Goal: Information Seeking & Learning: Learn about a topic

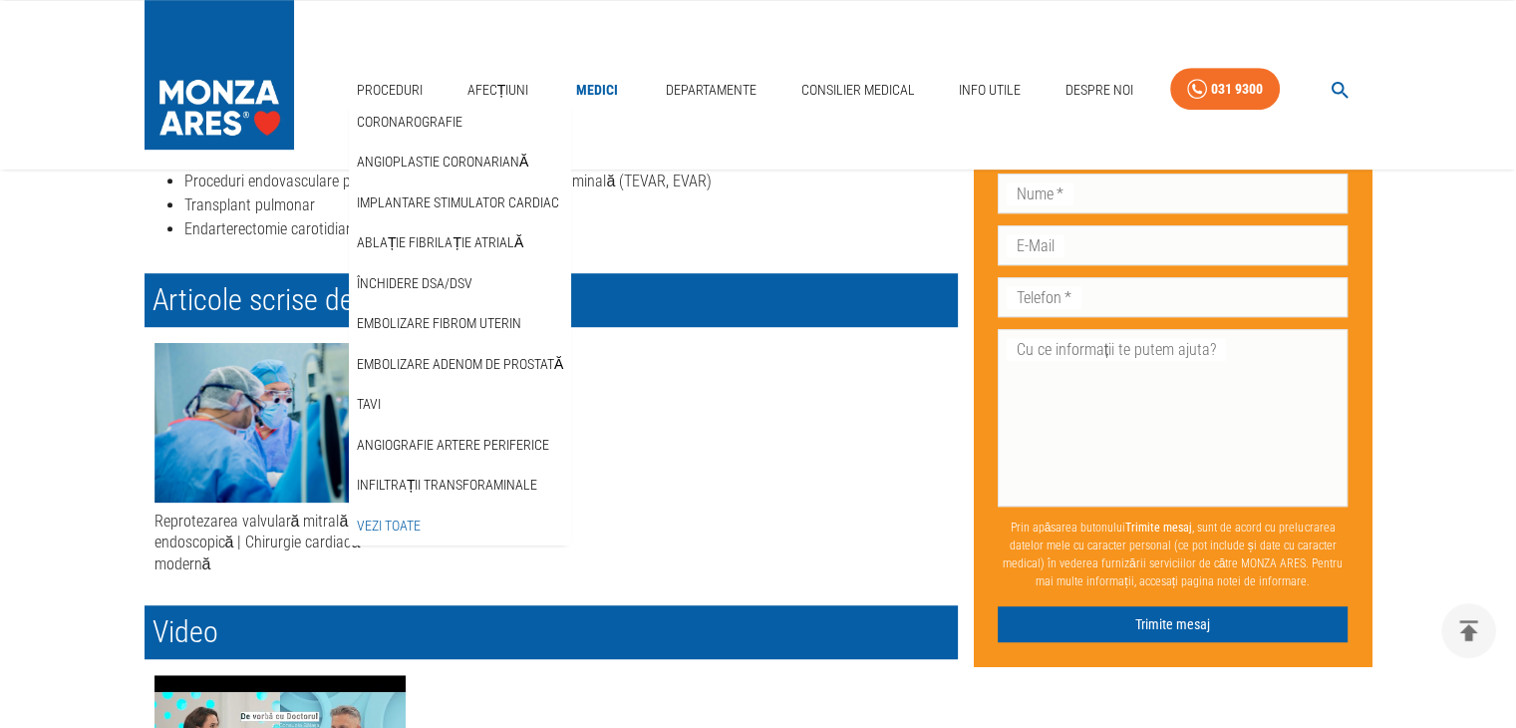
click at [391, 525] on link "Vezi Toate" at bounding box center [389, 525] width 72 height 33
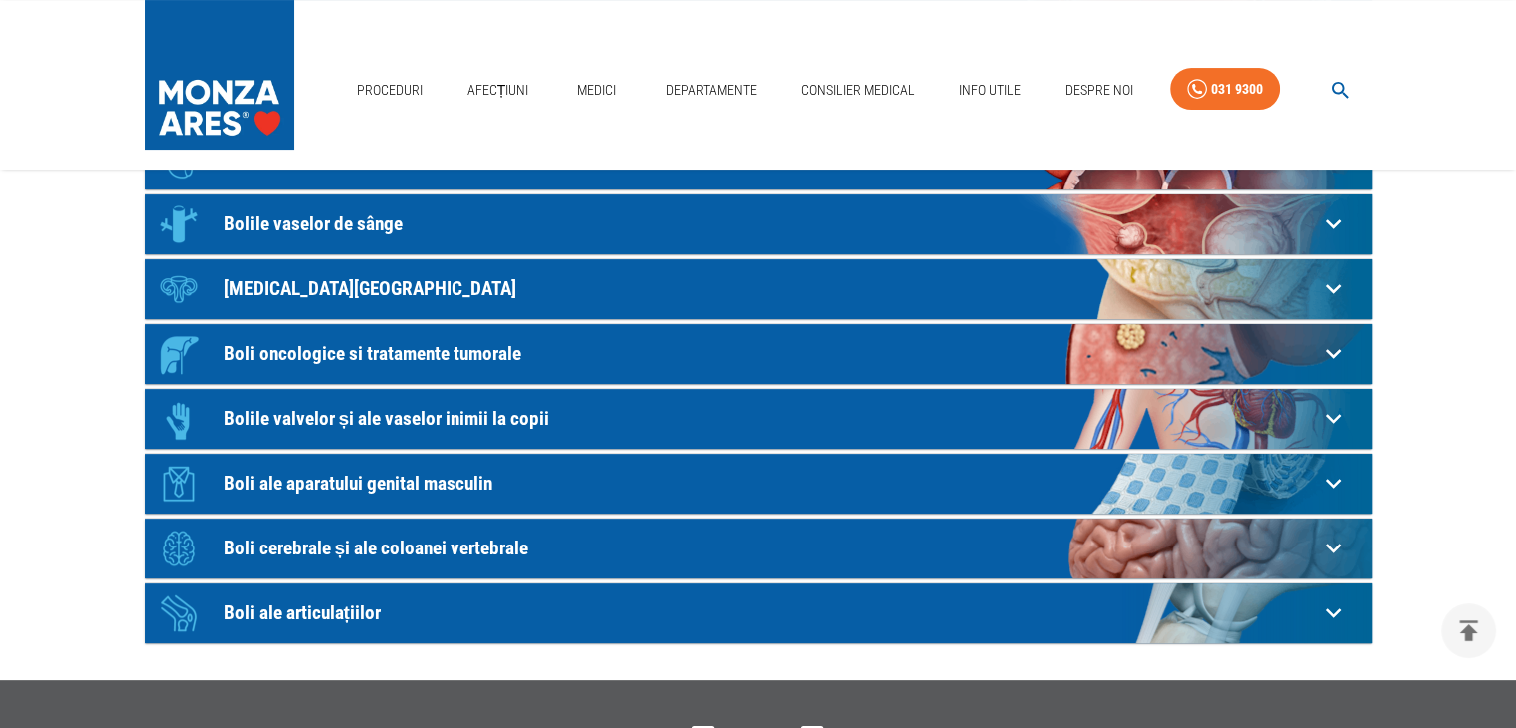
scroll to position [449, 0]
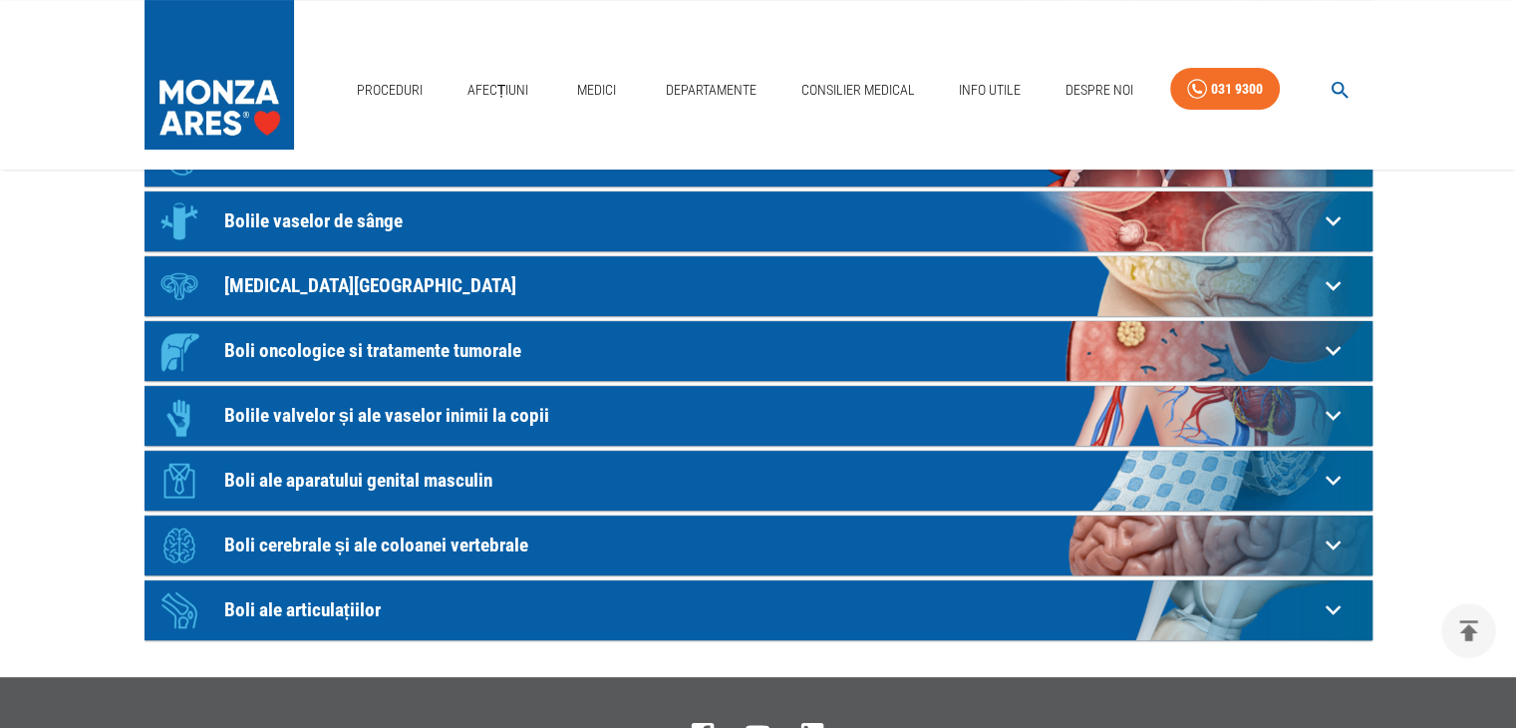
click at [419, 537] on p "Boli cerebrale și ale coloanei vertebrale" at bounding box center [770, 544] width 1093 height 21
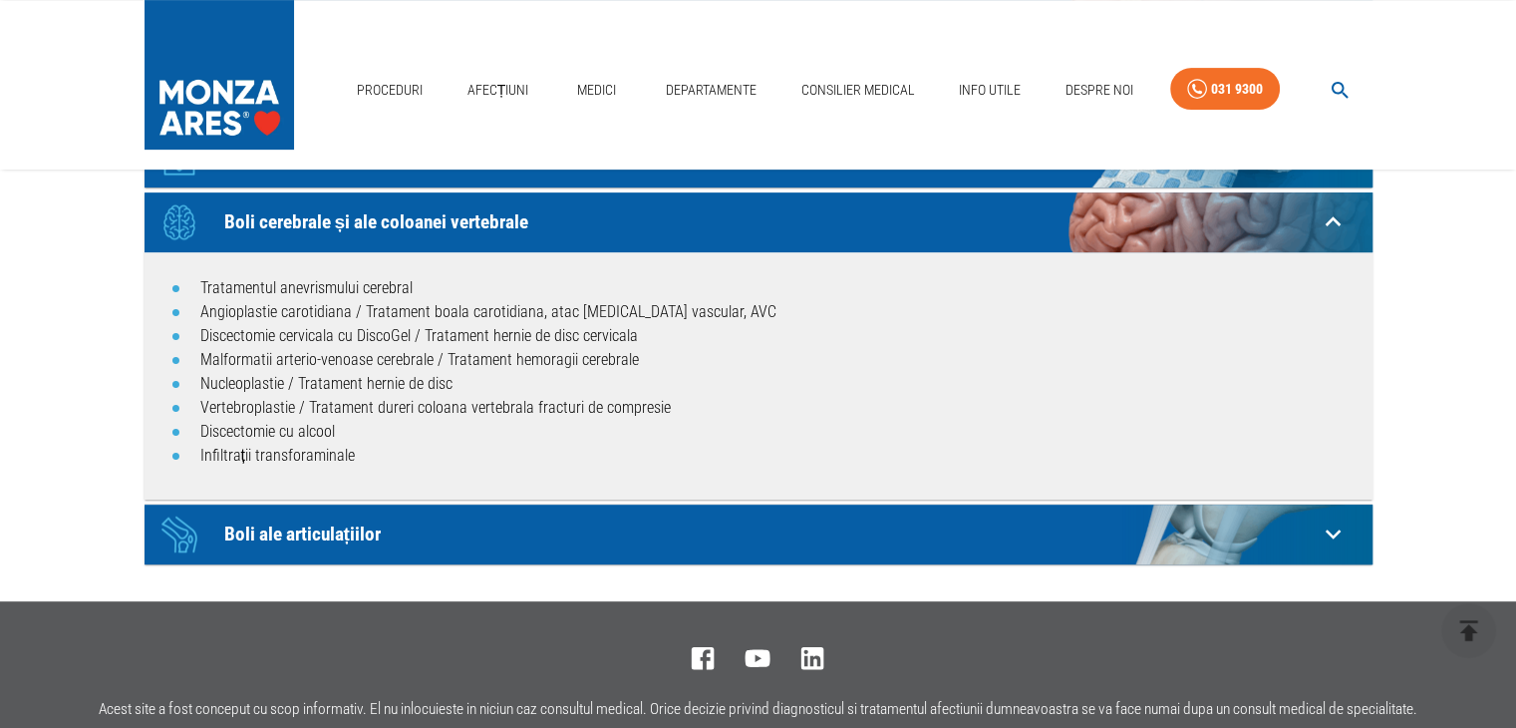
scroll to position [801, 0]
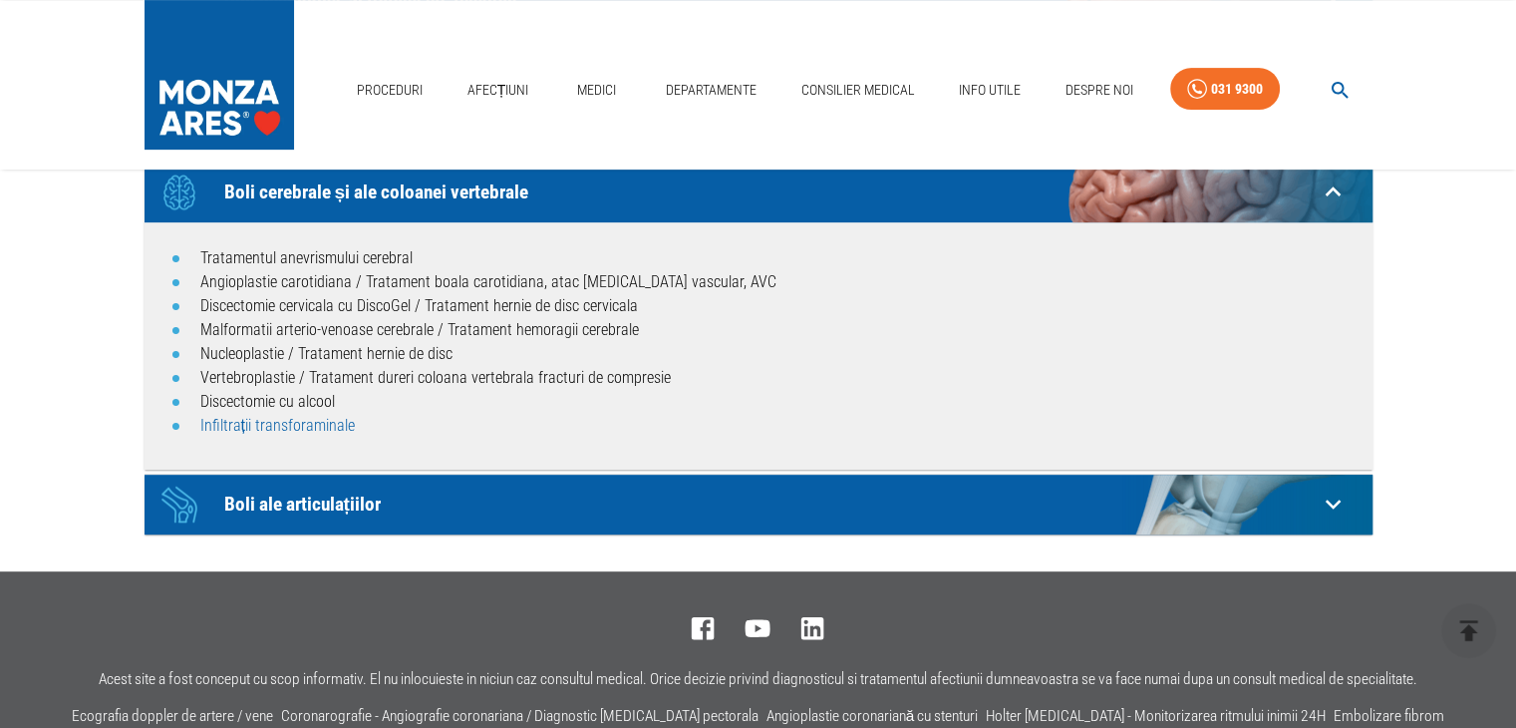
click at [280, 424] on link "Infiltrații transforaminale" at bounding box center [277, 425] width 154 height 19
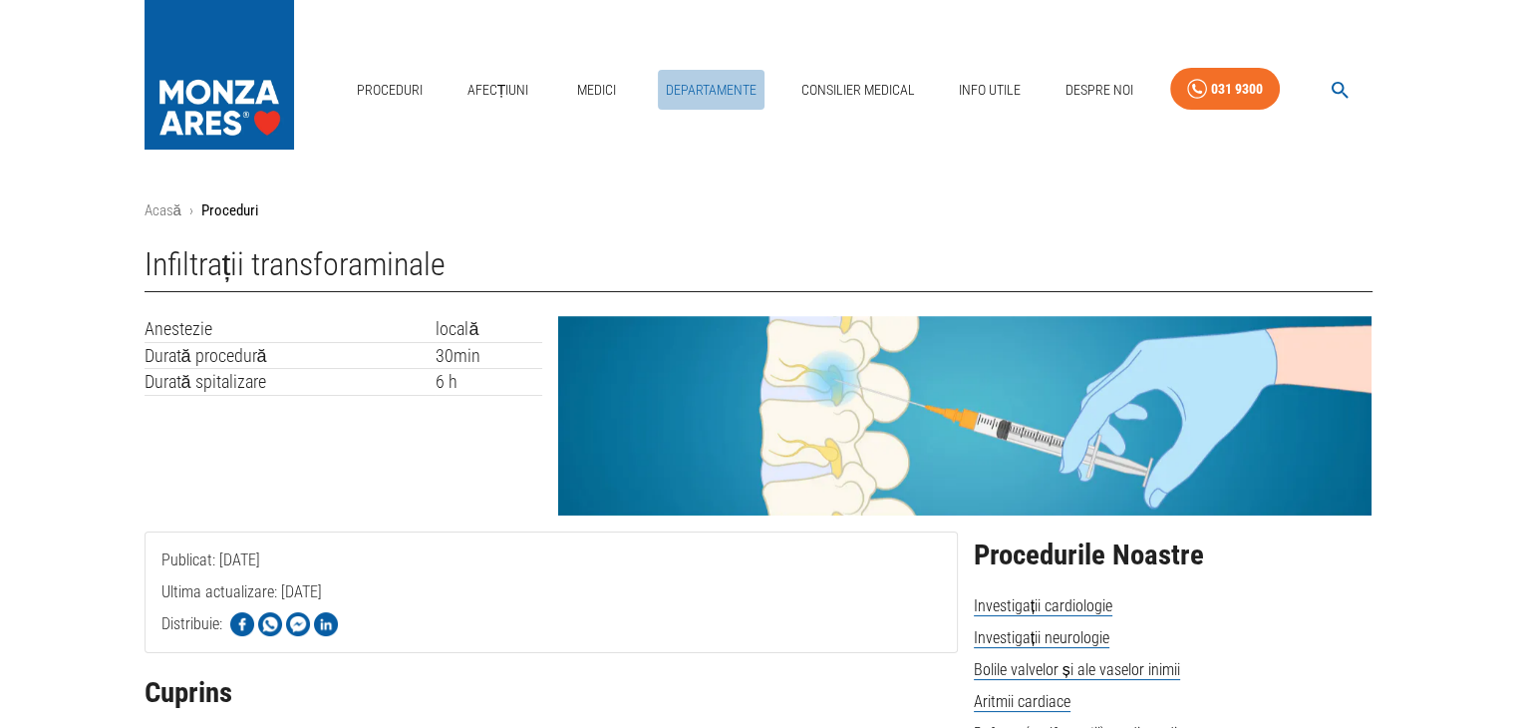
click at [732, 93] on link "Departamente" at bounding box center [711, 90] width 107 height 41
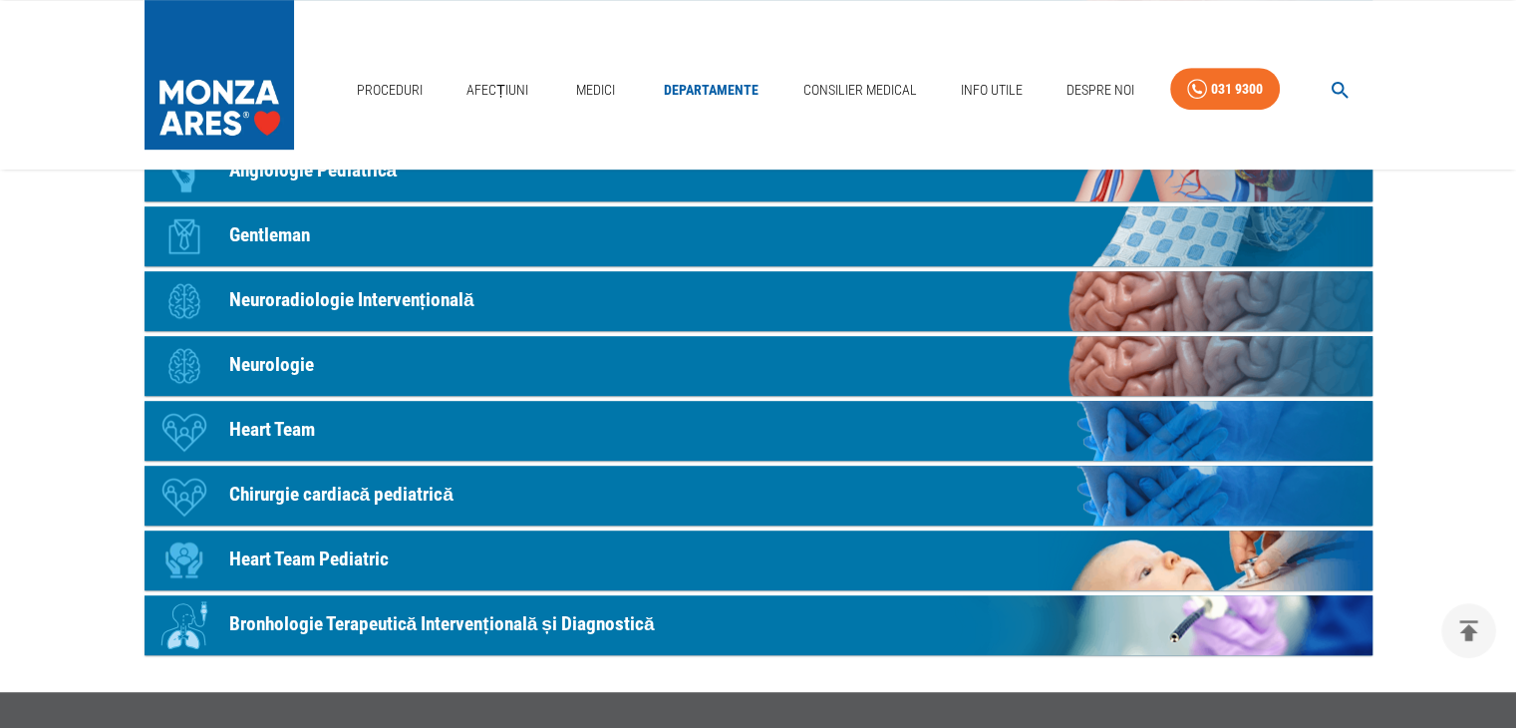
scroll to position [1037, 0]
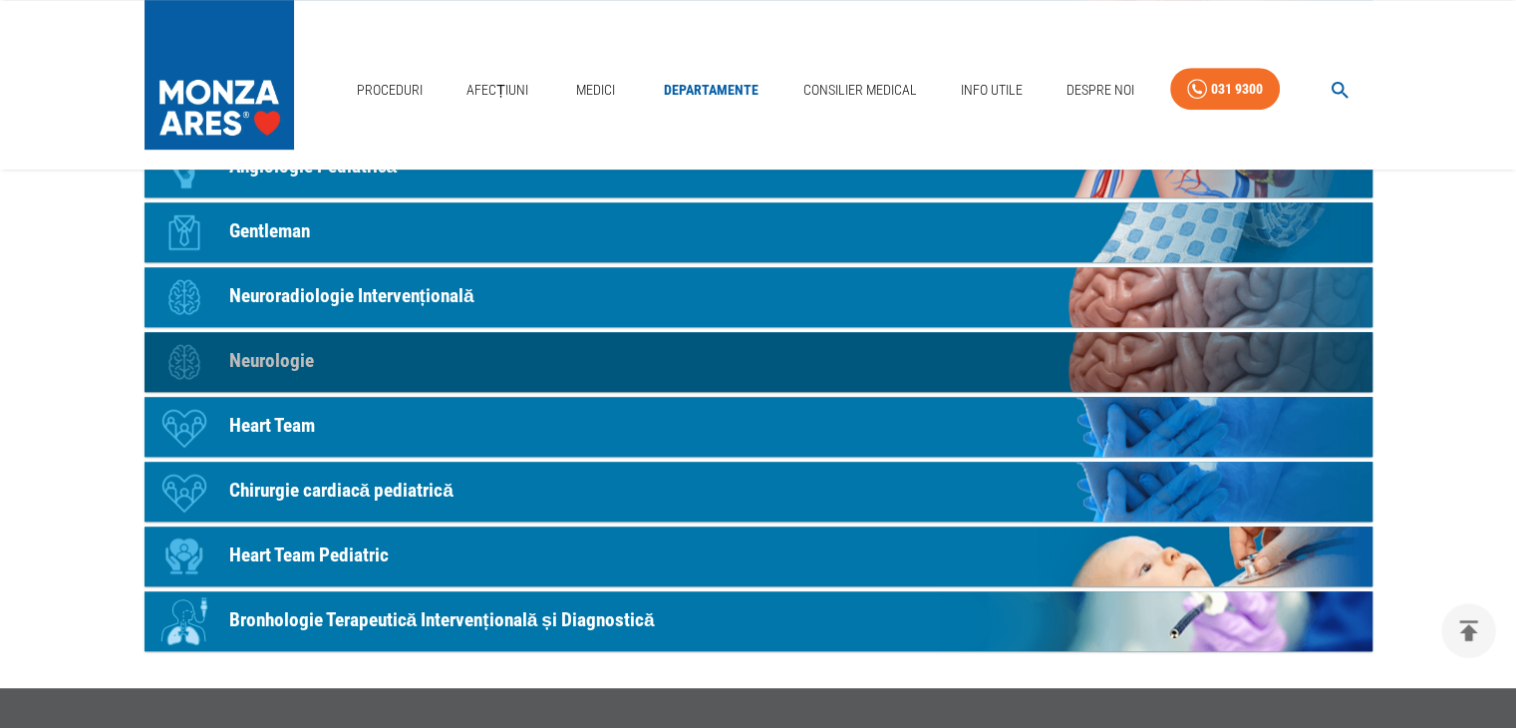
click at [292, 355] on p "Neurologie" at bounding box center [271, 361] width 85 height 29
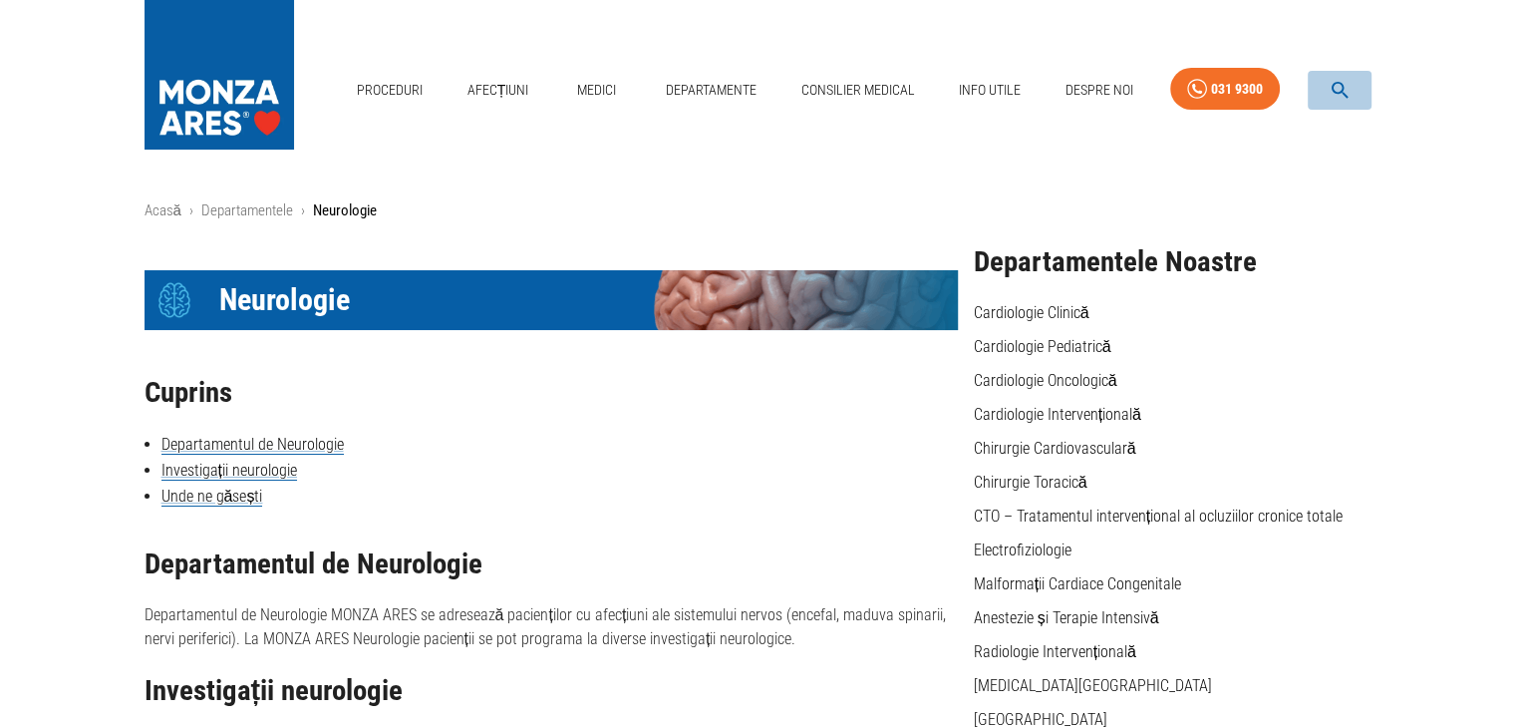
click at [1337, 93] on icon "button" at bounding box center [1340, 90] width 23 height 23
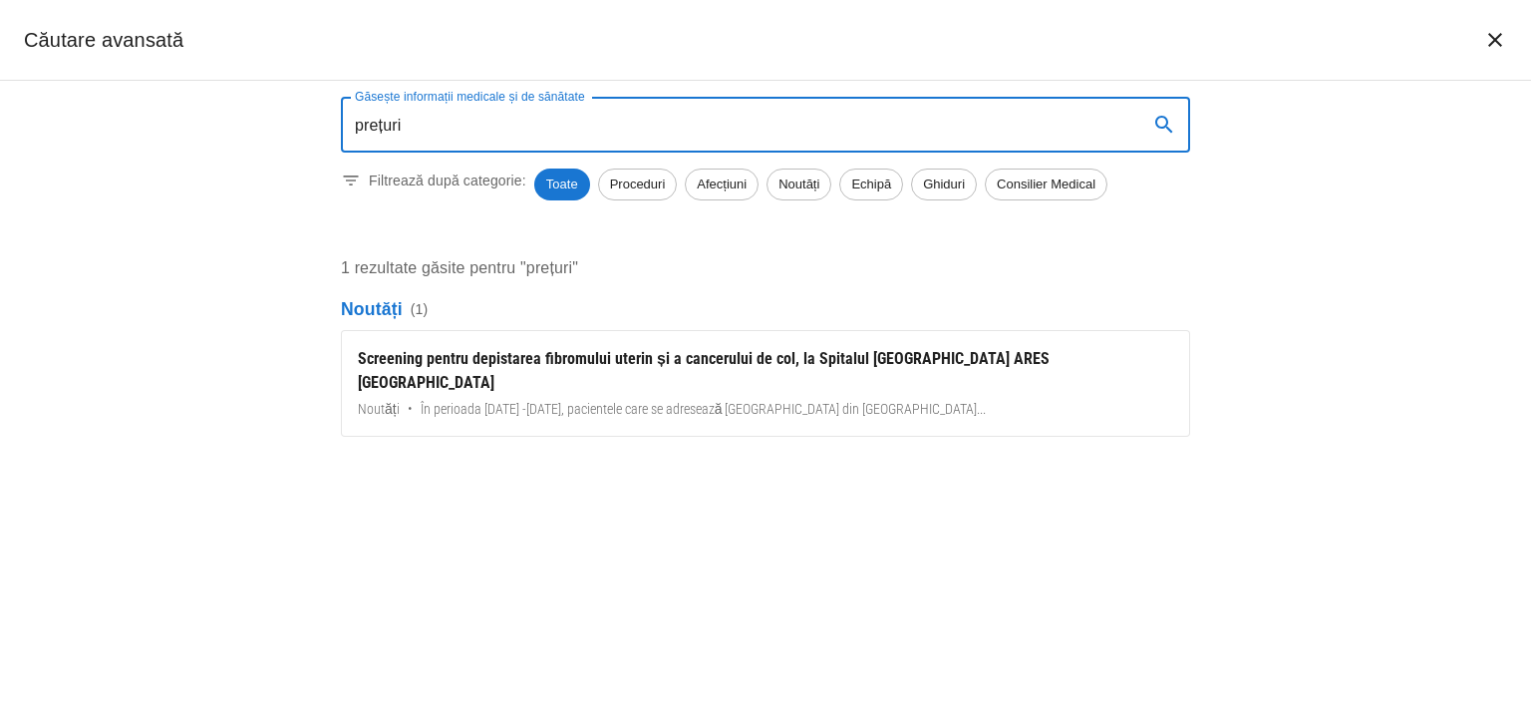
type input "prețuri"
click at [659, 187] on span "Proceduri" at bounding box center [638, 184] width 78 height 20
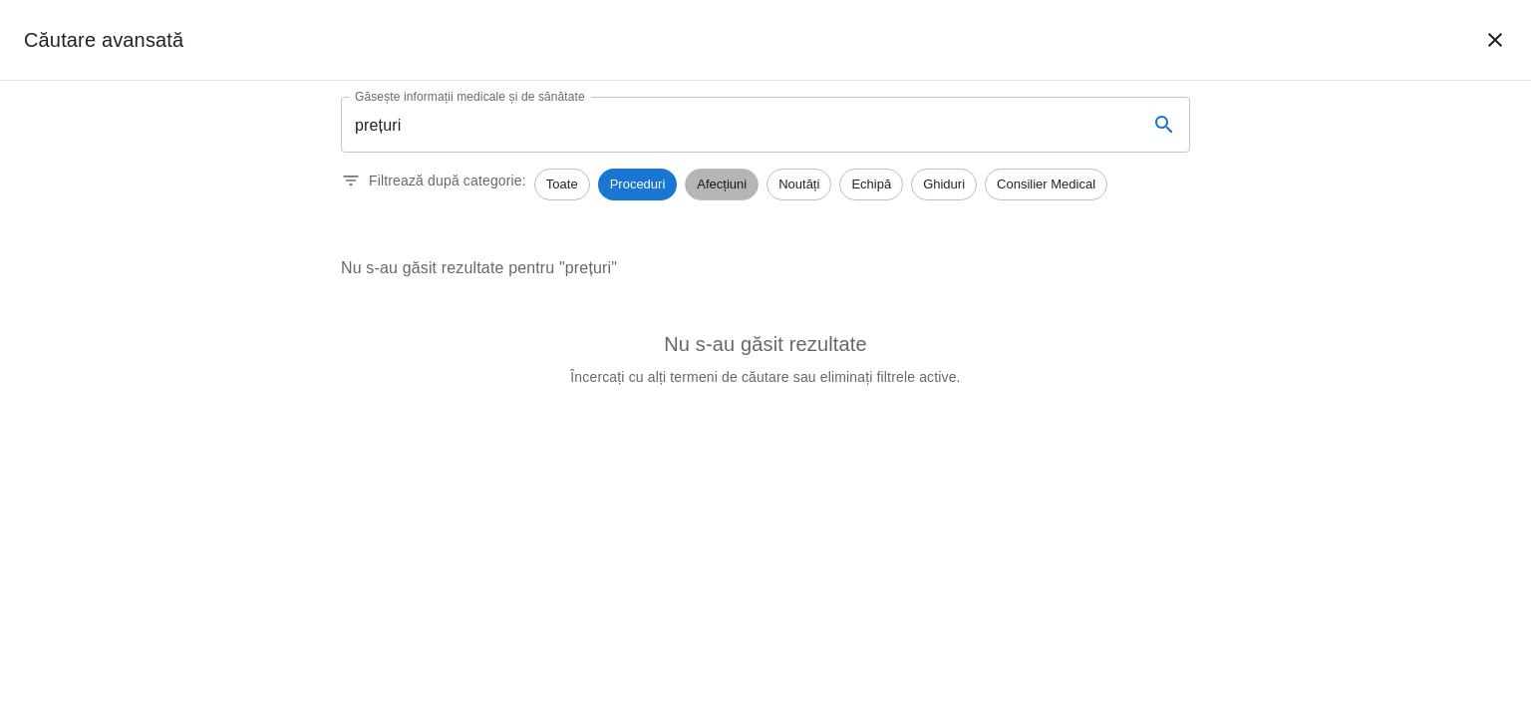
click at [730, 184] on span "Afecțiuni" at bounding box center [722, 184] width 72 height 20
